Goal: Find specific page/section: Find specific page/section

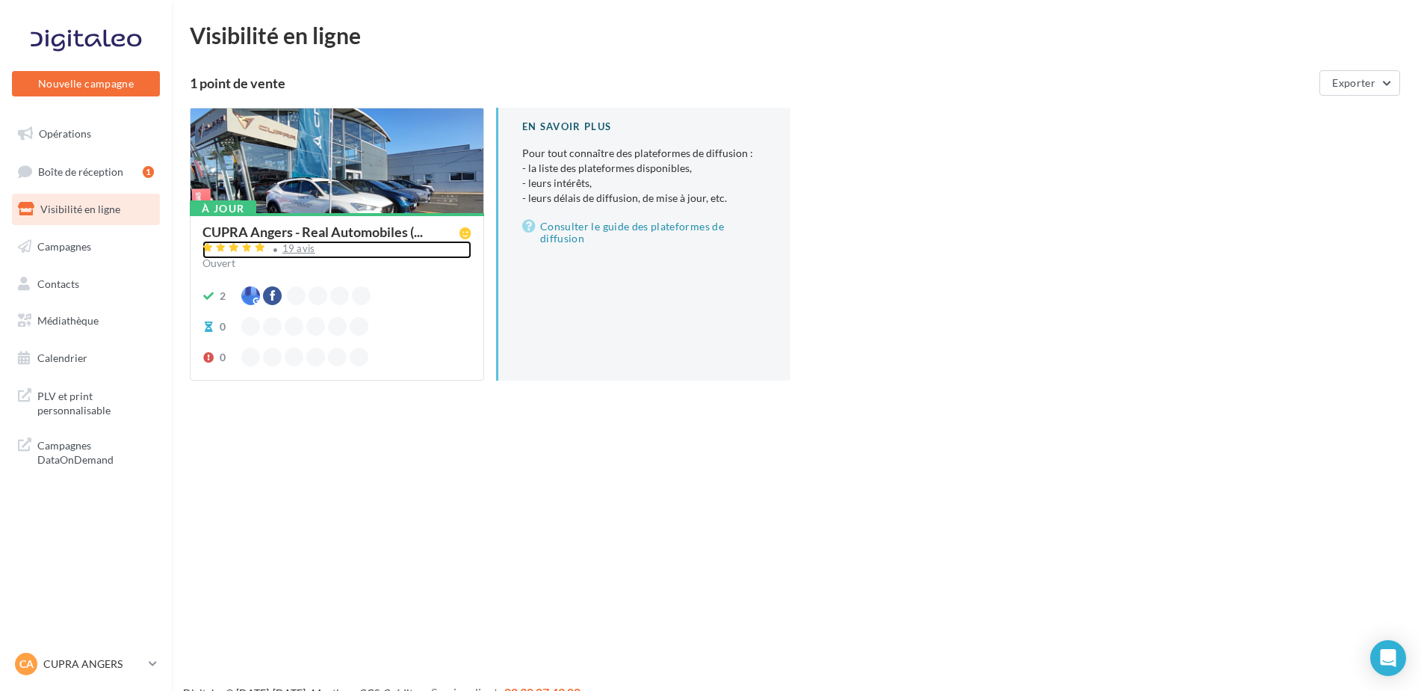
click at [299, 244] on div "19 avis" at bounding box center [298, 249] width 33 height 10
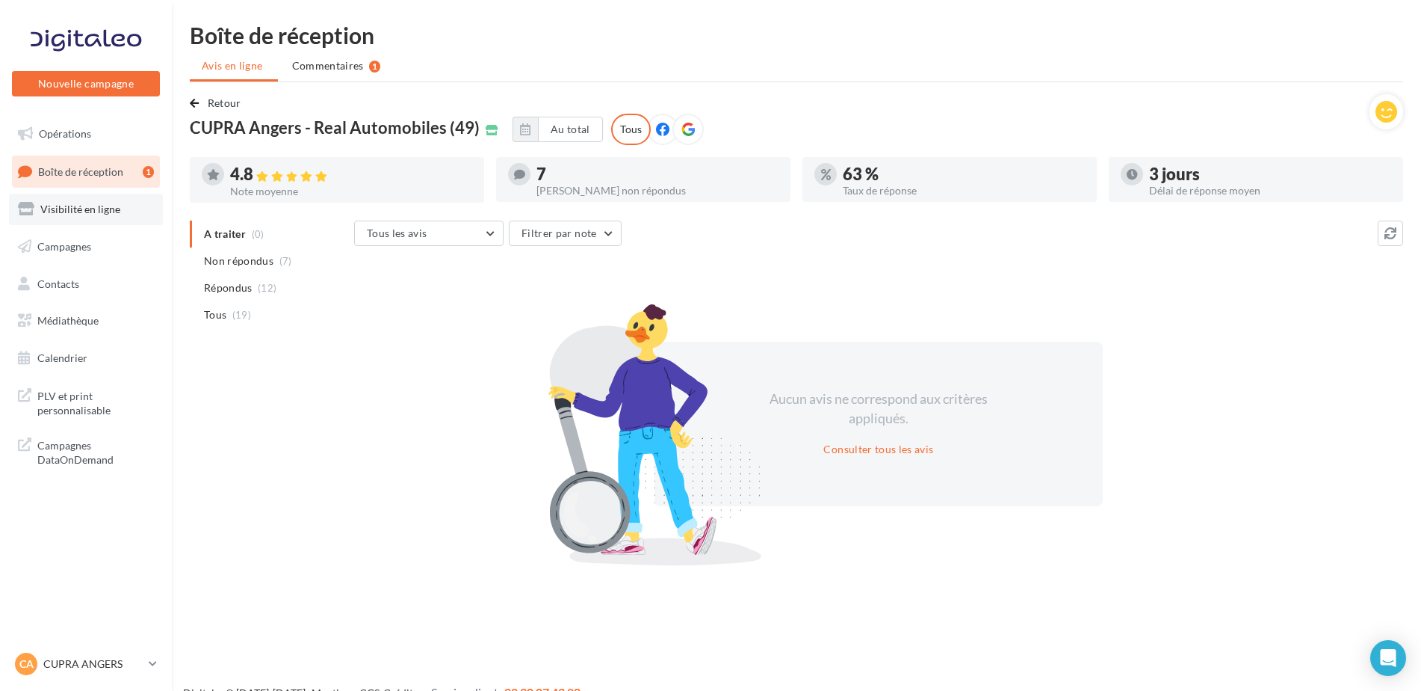
click at [138, 198] on link "Visibilité en ligne" at bounding box center [86, 209] width 154 height 31
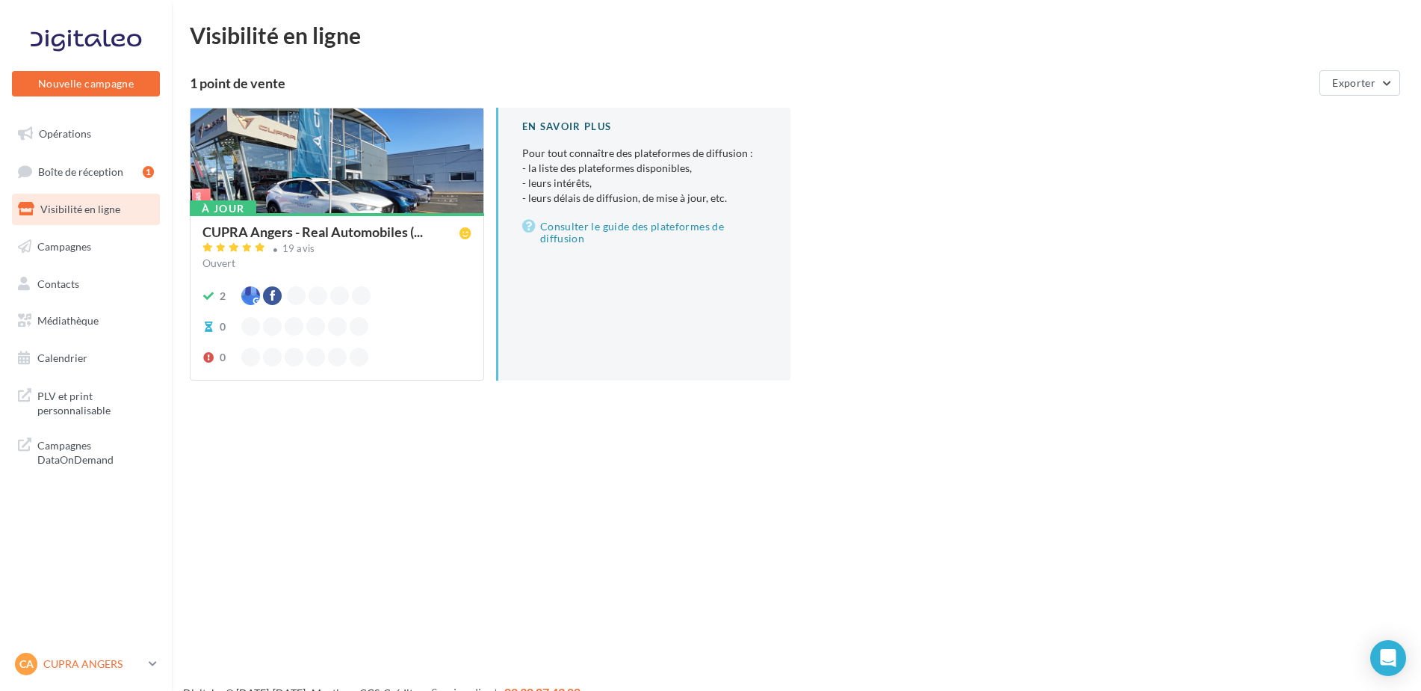
click at [94, 654] on div "CA CUPRA ANGERS cupra_angers" at bounding box center [79, 663] width 128 height 22
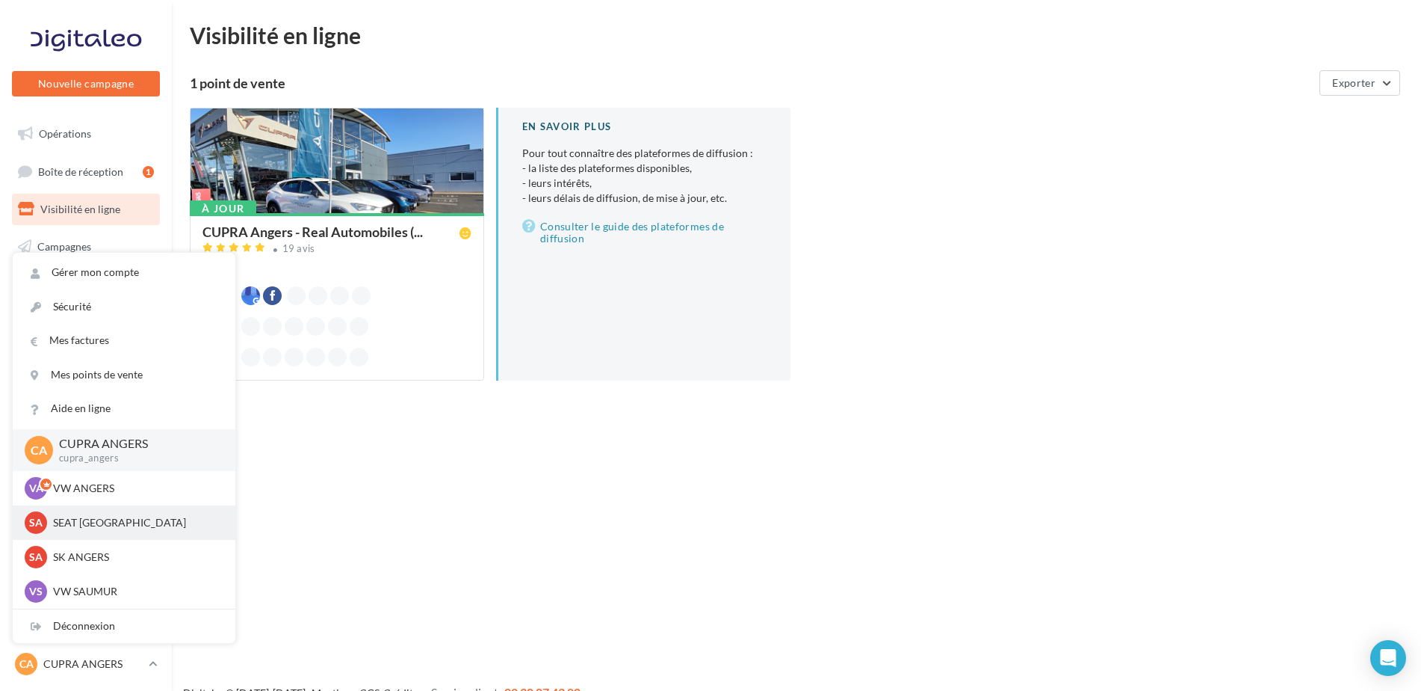
click at [84, 523] on p "SEAT [GEOGRAPHIC_DATA]" at bounding box center [135, 522] width 164 height 15
